Goal: Task Accomplishment & Management: Manage account settings

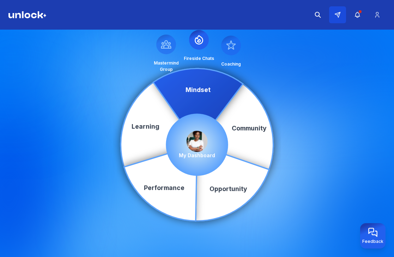
click at [341, 13] on button at bounding box center [337, 14] width 17 height 17
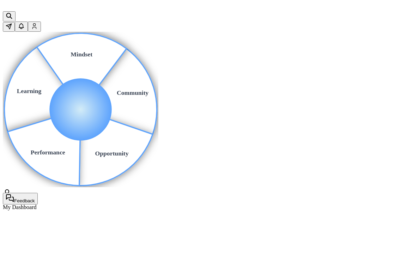
click at [15, 22] on button at bounding box center [9, 27] width 12 height 10
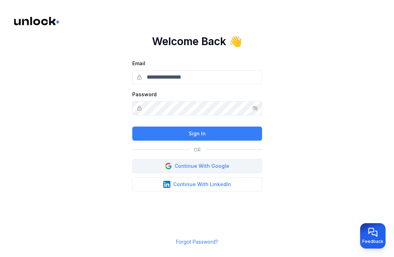
click at [202, 166] on button "Continue With Google" at bounding box center [197, 166] width 130 height 14
click at [178, 165] on button "Continue With Google" at bounding box center [197, 166] width 130 height 14
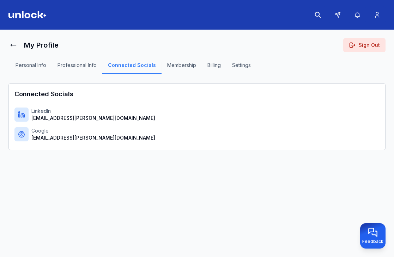
click at [80, 65] on button "Professional Info" at bounding box center [77, 68] width 50 height 12
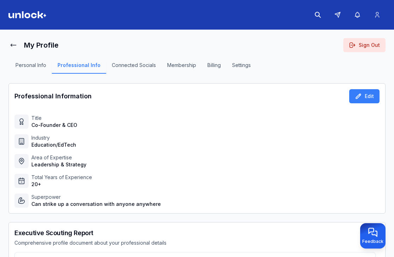
click at [211, 66] on button "Billing" at bounding box center [214, 68] width 25 height 12
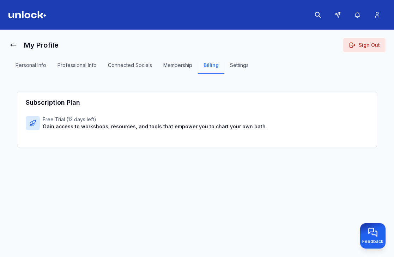
click at [175, 66] on button "Membership" at bounding box center [178, 68] width 40 height 12
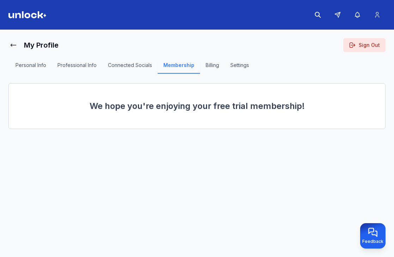
click at [112, 65] on button "Connected Socials" at bounding box center [129, 68] width 55 height 12
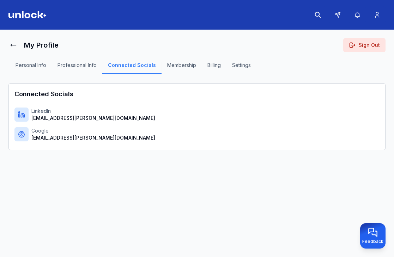
click at [83, 65] on button "Professional Info" at bounding box center [77, 68] width 50 height 12
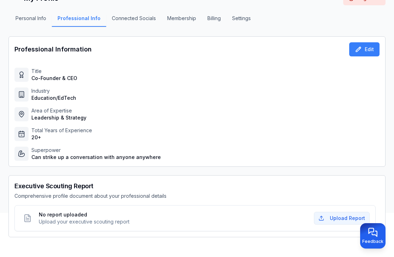
scroll to position [48, 0]
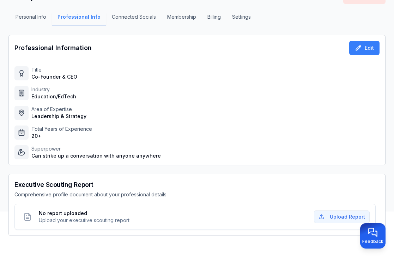
click at [36, 14] on button "Personal Info" at bounding box center [31, 19] width 42 height 12
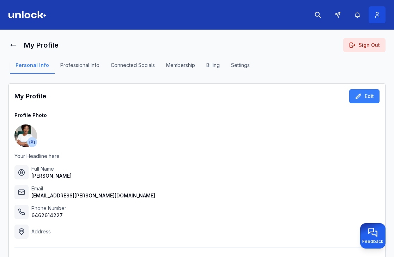
click at [374, 14] on icon at bounding box center [377, 14] width 7 height 7
click at [336, 14] on icon at bounding box center [337, 14] width 5 height 5
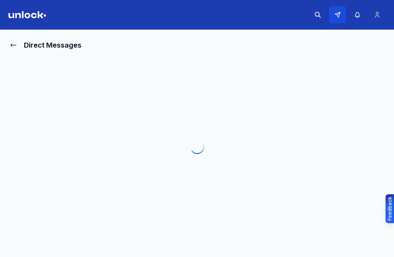
click at [336, 14] on icon at bounding box center [337, 14] width 5 height 5
